Goal: Navigation & Orientation: Find specific page/section

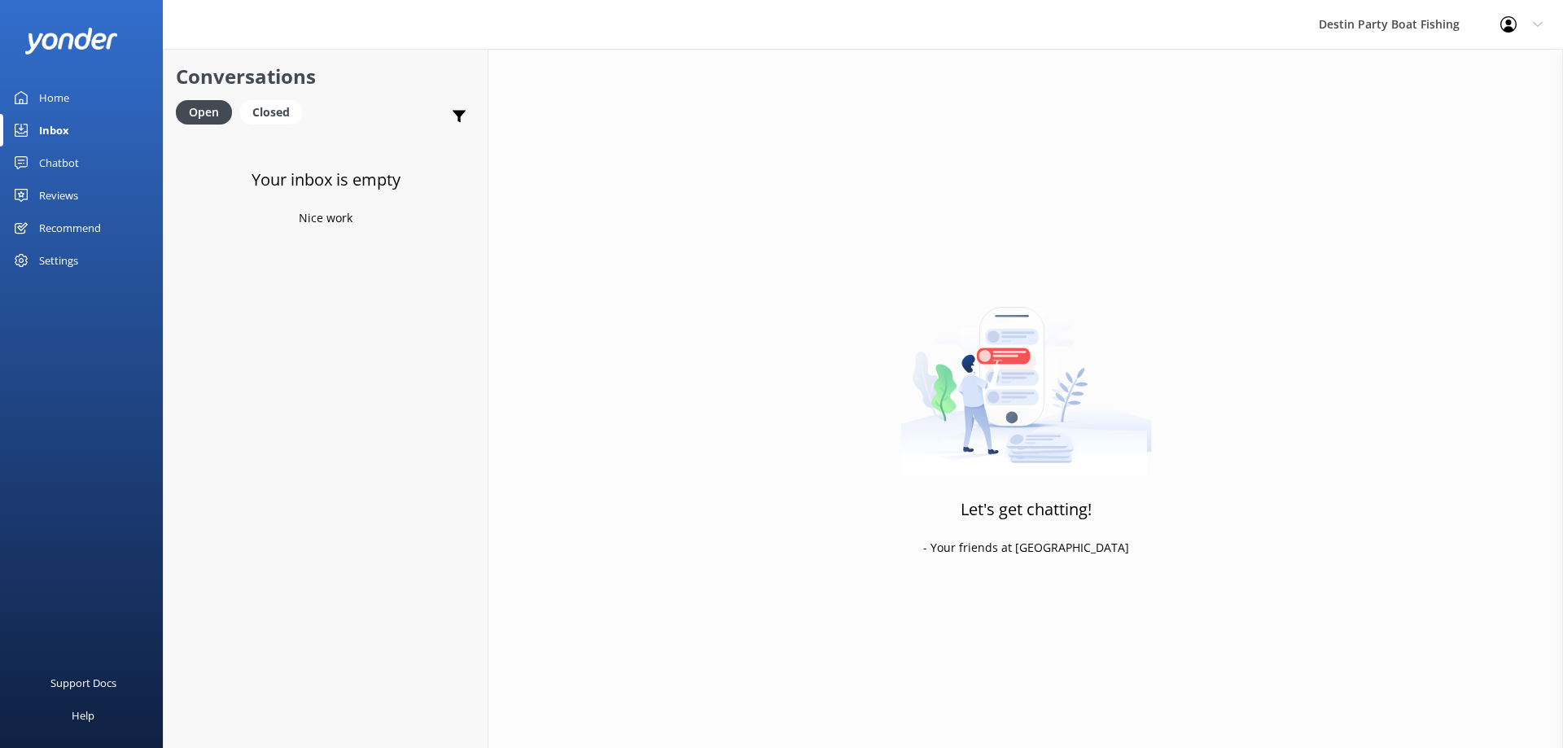
click at [68, 195] on div "Reviews" at bounding box center [58, 195] width 39 height 33
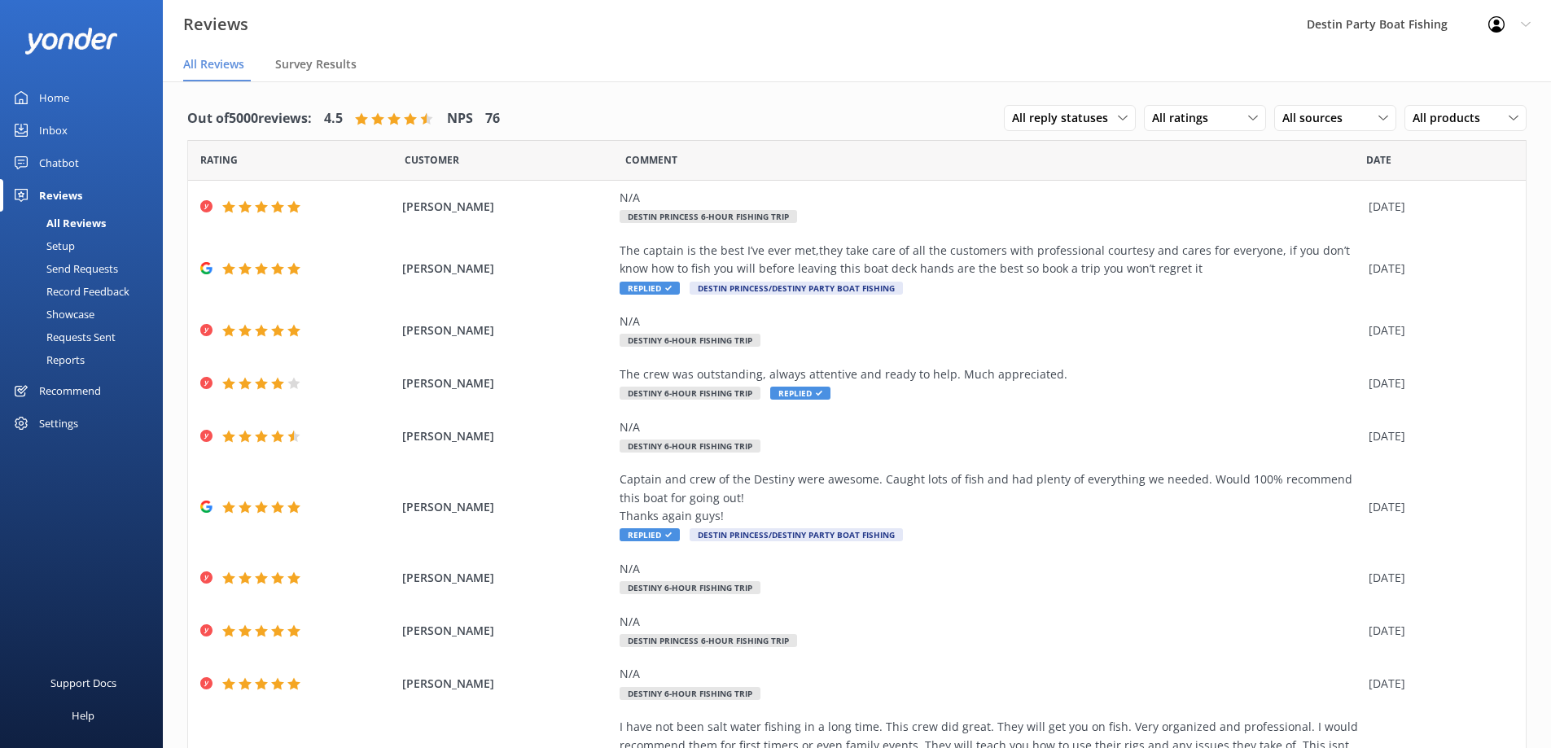
click at [57, 133] on div "Inbox" at bounding box center [53, 130] width 28 height 33
